Goal: Task Accomplishment & Management: Manage account settings

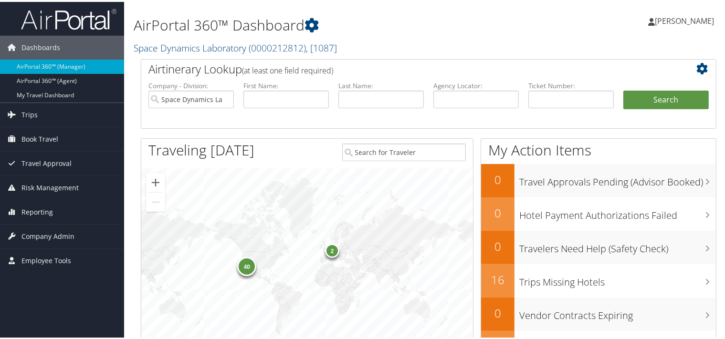
click at [676, 18] on span "[PERSON_NAME]" at bounding box center [684, 19] width 59 height 10
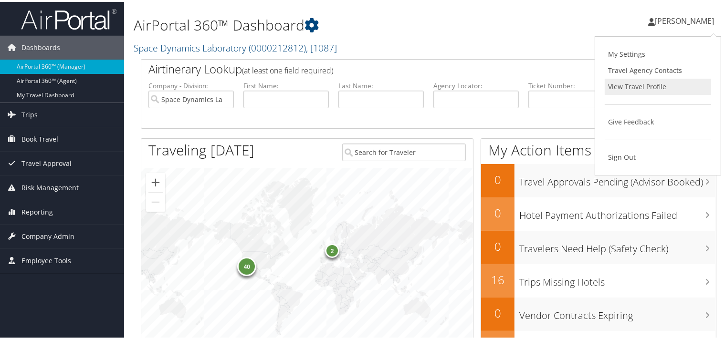
click at [628, 84] on link "View Travel Profile" at bounding box center [658, 85] width 106 height 16
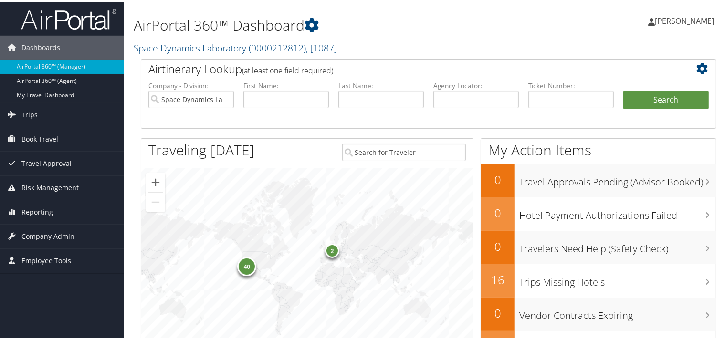
click at [675, 20] on span "[PERSON_NAME]" at bounding box center [684, 19] width 59 height 10
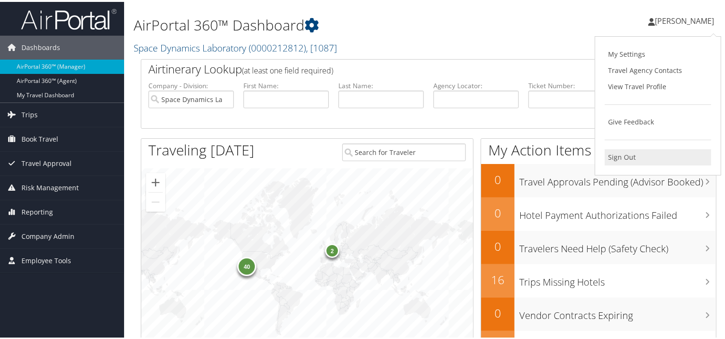
click at [615, 153] on link "Sign Out" at bounding box center [658, 155] width 106 height 16
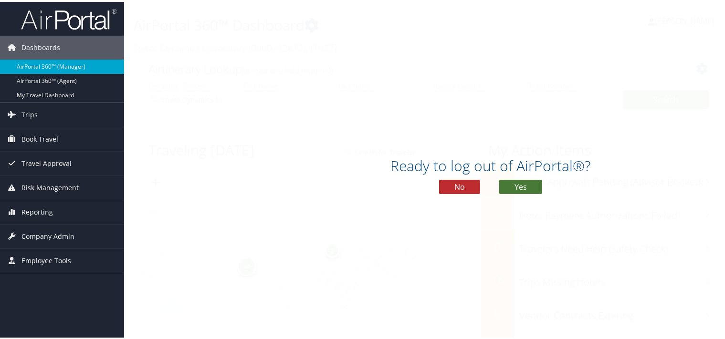
click at [520, 183] on button "Yes" at bounding box center [520, 185] width 43 height 14
